Goal: Task Accomplishment & Management: Manage account settings

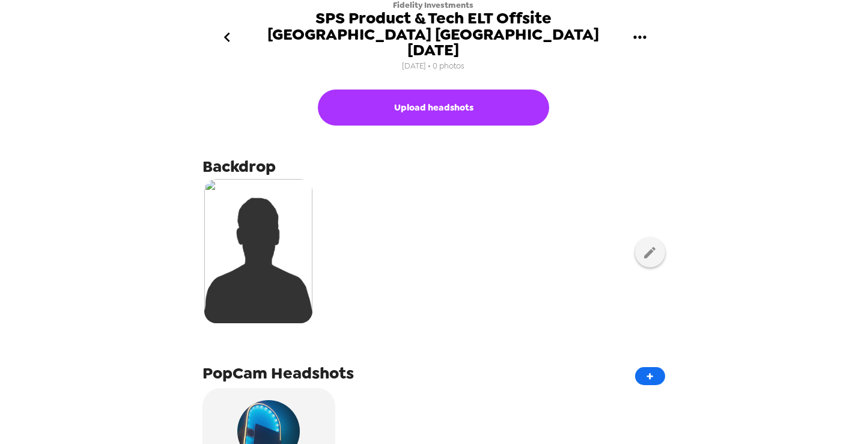
click at [645, 35] on icon "gallery menu" at bounding box center [639, 36] width 13 height 3
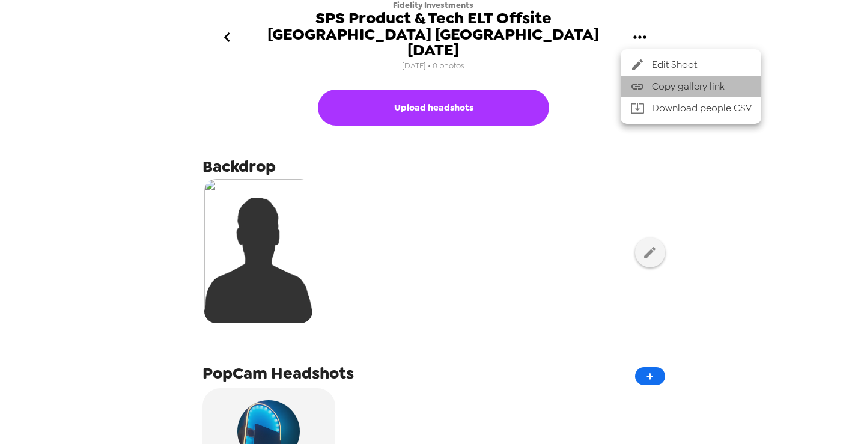
click at [655, 85] on span "Copy gallery link" at bounding box center [702, 86] width 100 height 14
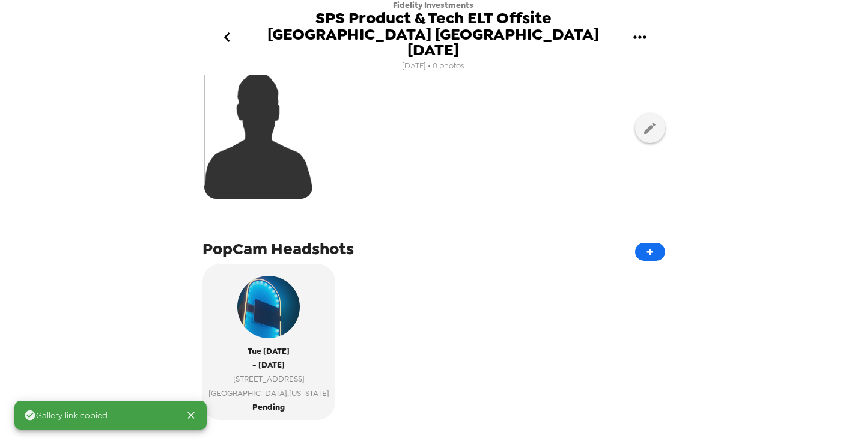
scroll to position [262, 0]
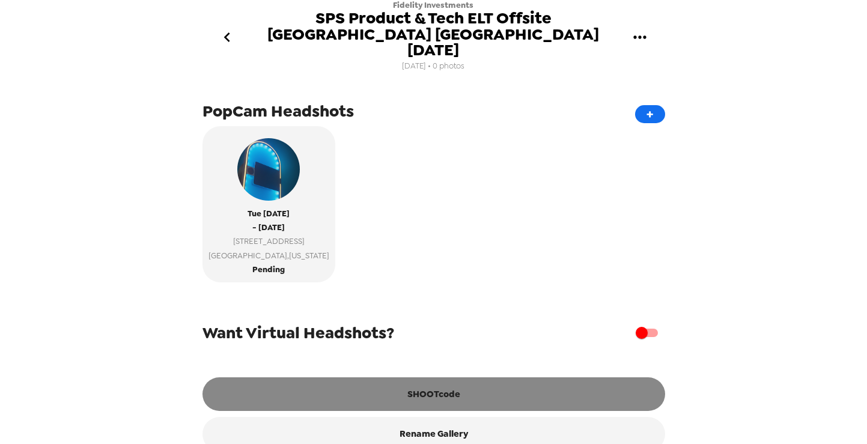
click at [413, 377] on button "SHOOTcode" at bounding box center [433, 394] width 463 height 34
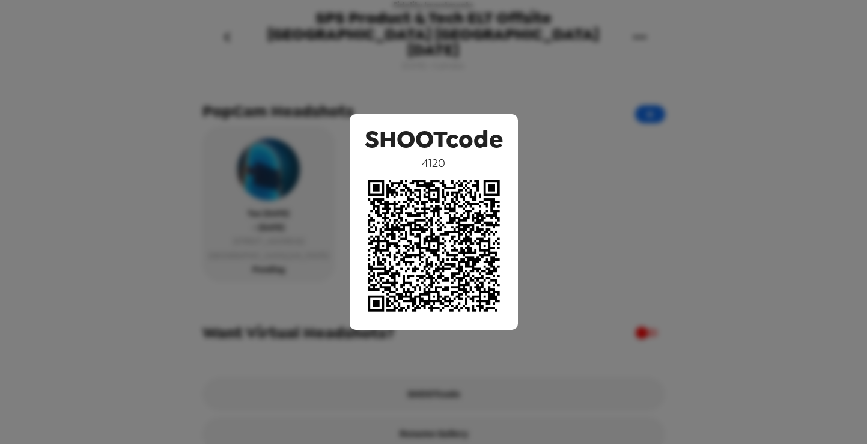
click at [668, 70] on div "SHOOTcode 4120" at bounding box center [433, 222] width 867 height 444
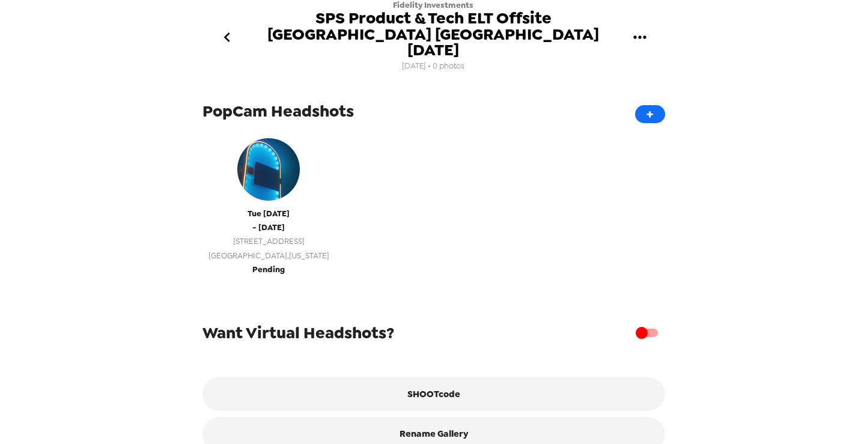
click at [272, 263] on span "Pending" at bounding box center [268, 270] width 32 height 14
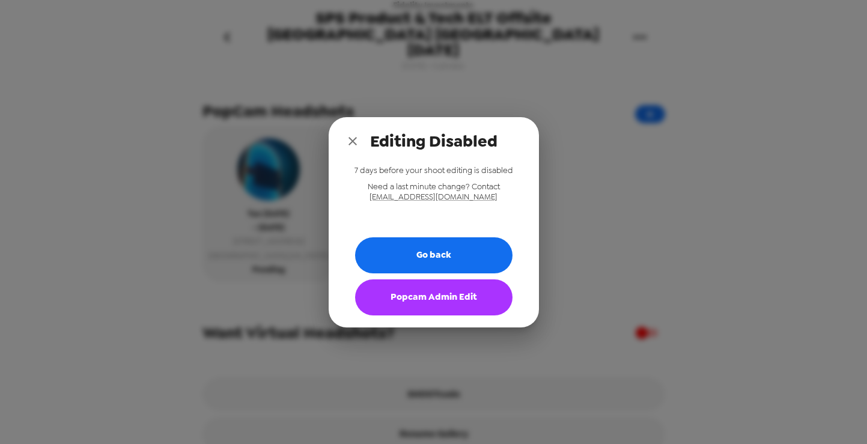
click at [407, 296] on button "Popcam Admin Edit" at bounding box center [433, 297] width 157 height 36
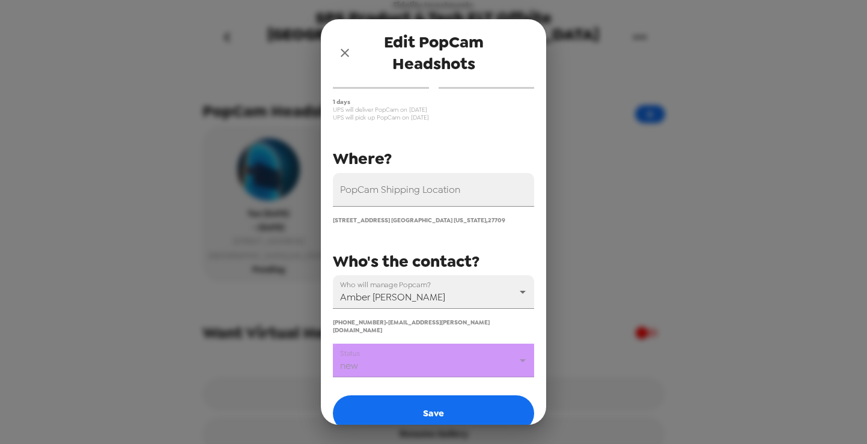
scroll to position [131, 0]
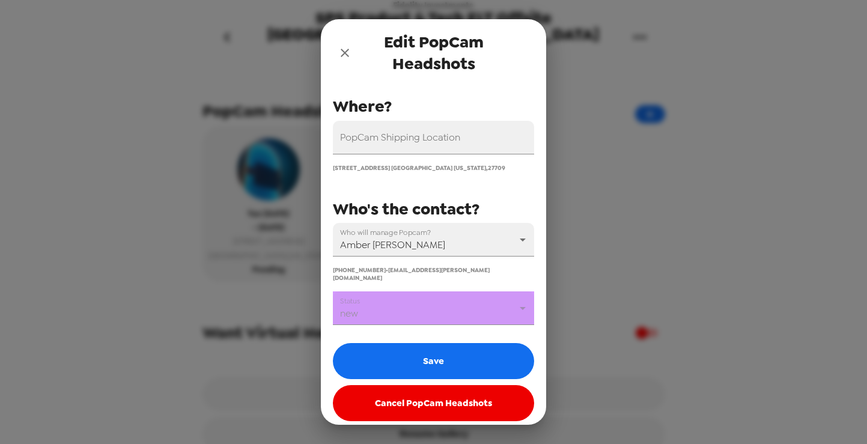
click at [436, 297] on body "Fidelity Investments SPS Product & Tech ELT Offsite [GEOGRAPHIC_DATA] [GEOGRAPH…" at bounding box center [433, 222] width 867 height 444
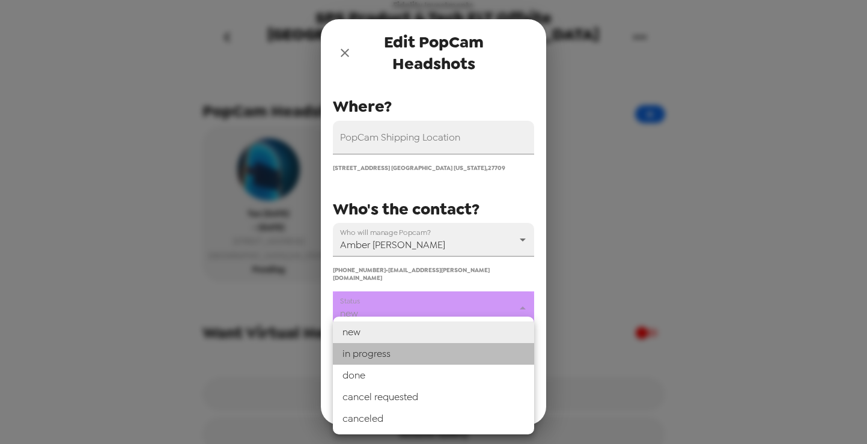
click at [387, 353] on li "in progress" at bounding box center [433, 354] width 201 height 22
type input "in progress"
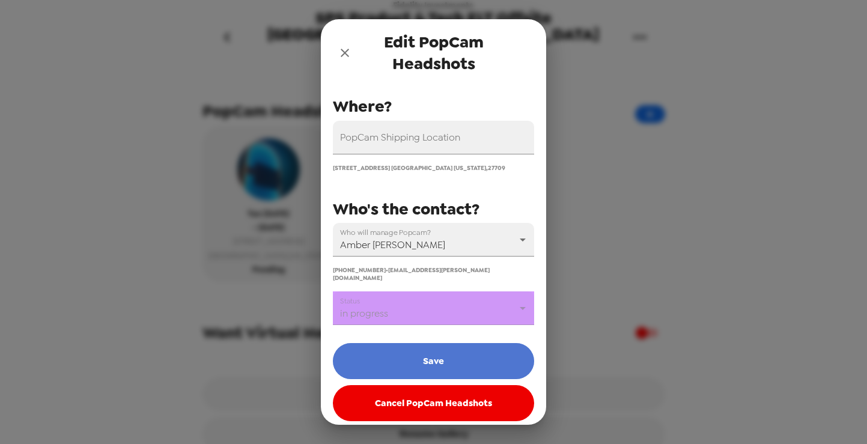
click at [403, 355] on button "Save" at bounding box center [433, 361] width 201 height 36
